Goal: Communication & Community: Answer question/provide support

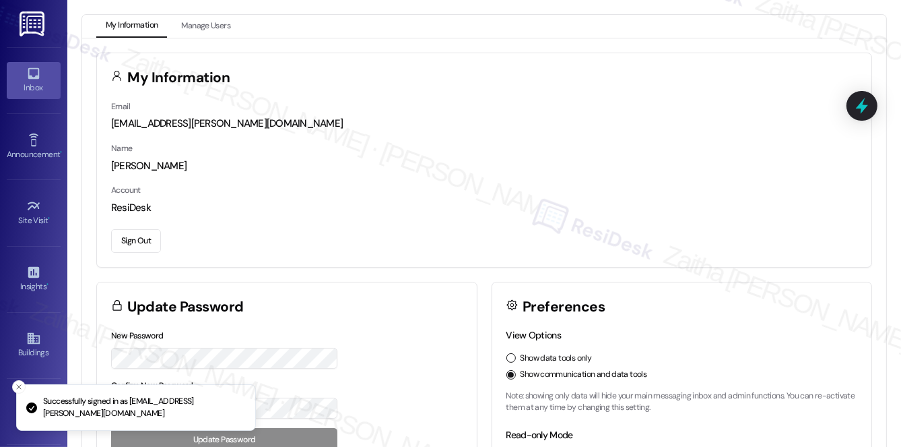
click at [13, 84] on div "Inbox" at bounding box center [33, 87] width 67 height 13
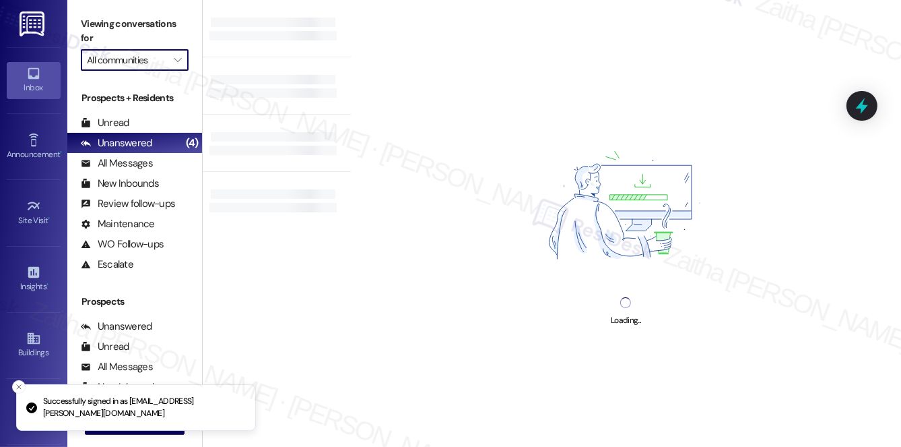
click at [137, 58] on input "All communities" at bounding box center [127, 60] width 80 height 22
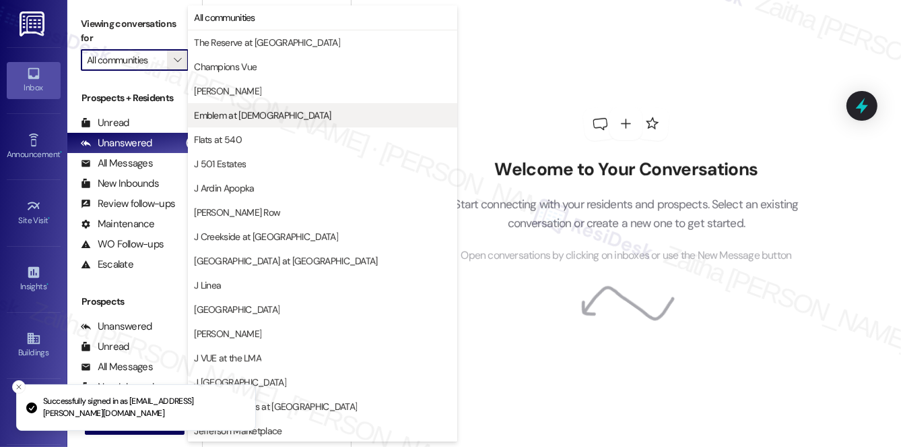
click at [271, 119] on span "Emblem at [DEMOGRAPHIC_DATA]" at bounding box center [262, 114] width 137 height 13
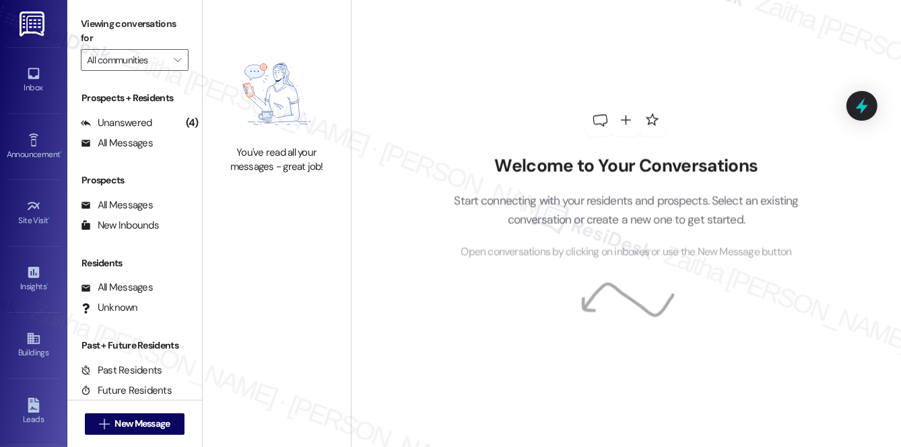
type input "Emblem at [DEMOGRAPHIC_DATA]"
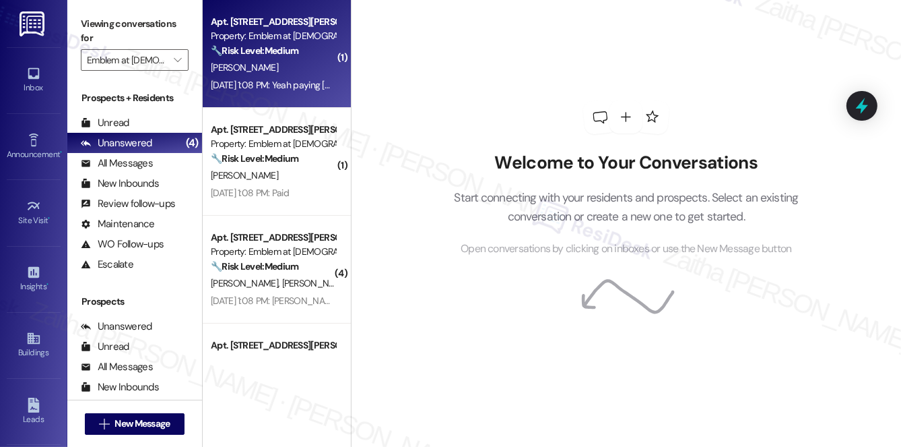
click at [278, 67] on div "[PERSON_NAME]" at bounding box center [272, 67] width 127 height 17
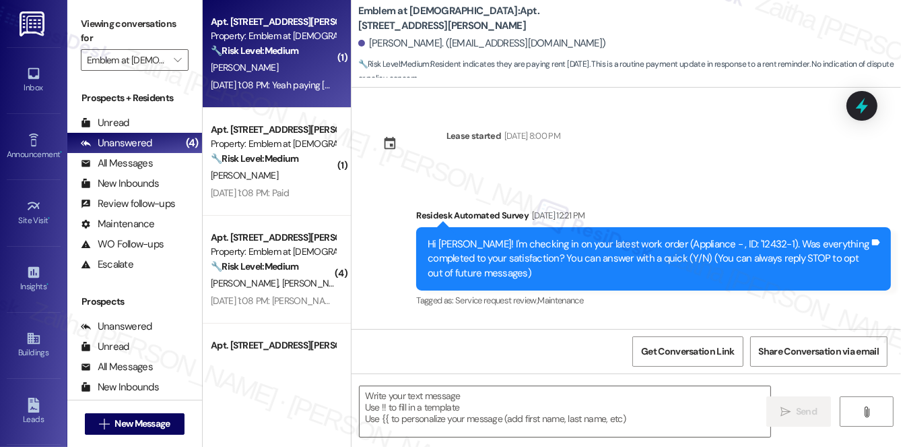
type textarea "Fetching suggested responses. Please feel free to read through the conversation…"
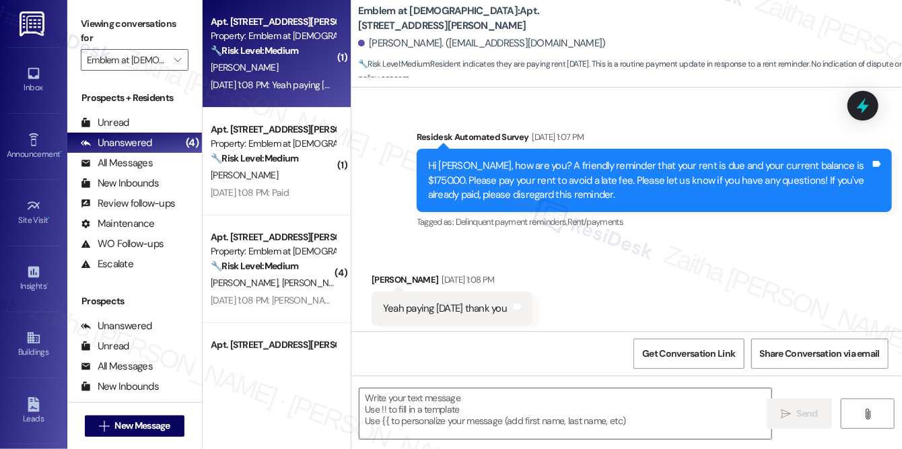
scroll to position [10019, 0]
